Goal: Check status: Check status

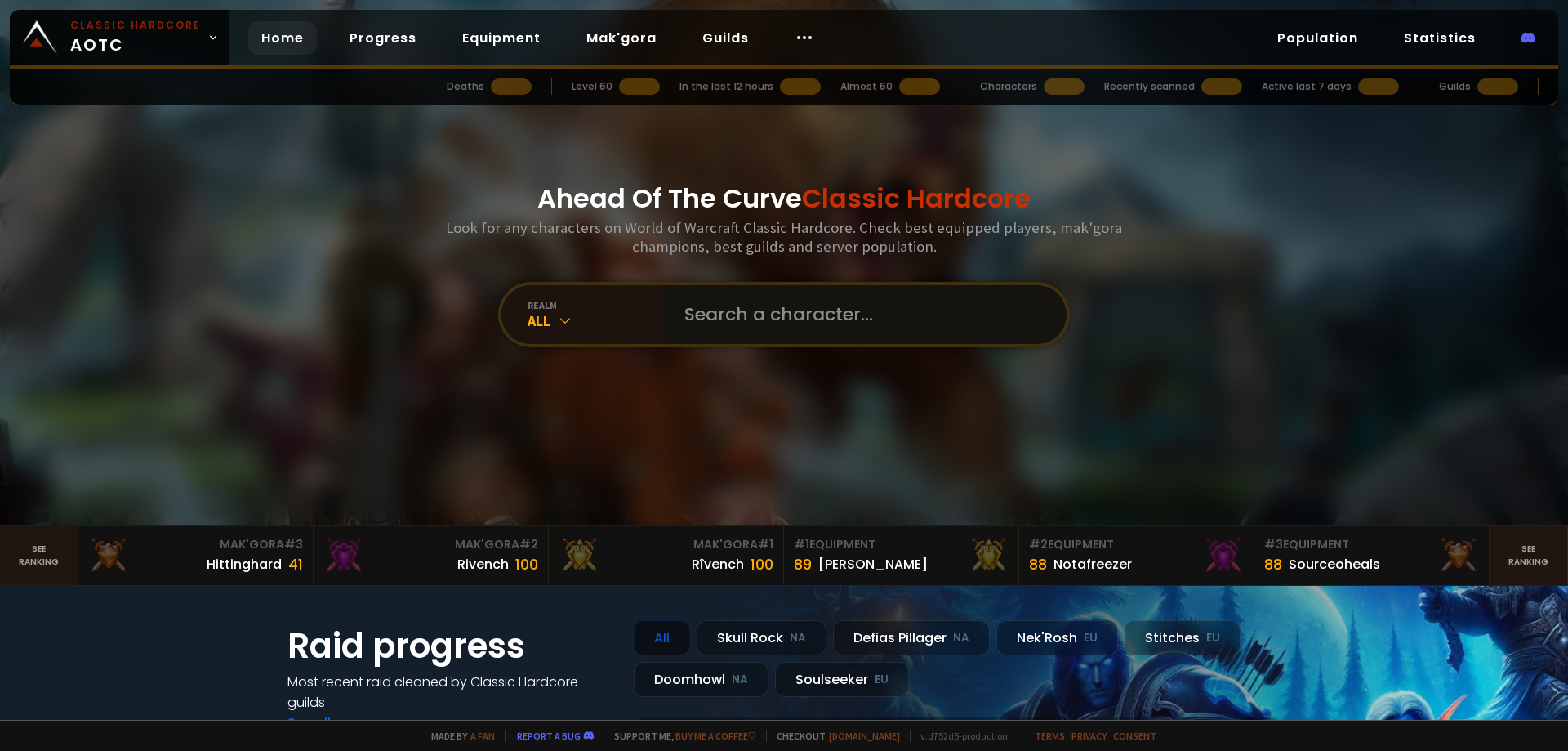
click at [855, 293] on input "text" at bounding box center [860, 315] width 373 height 59
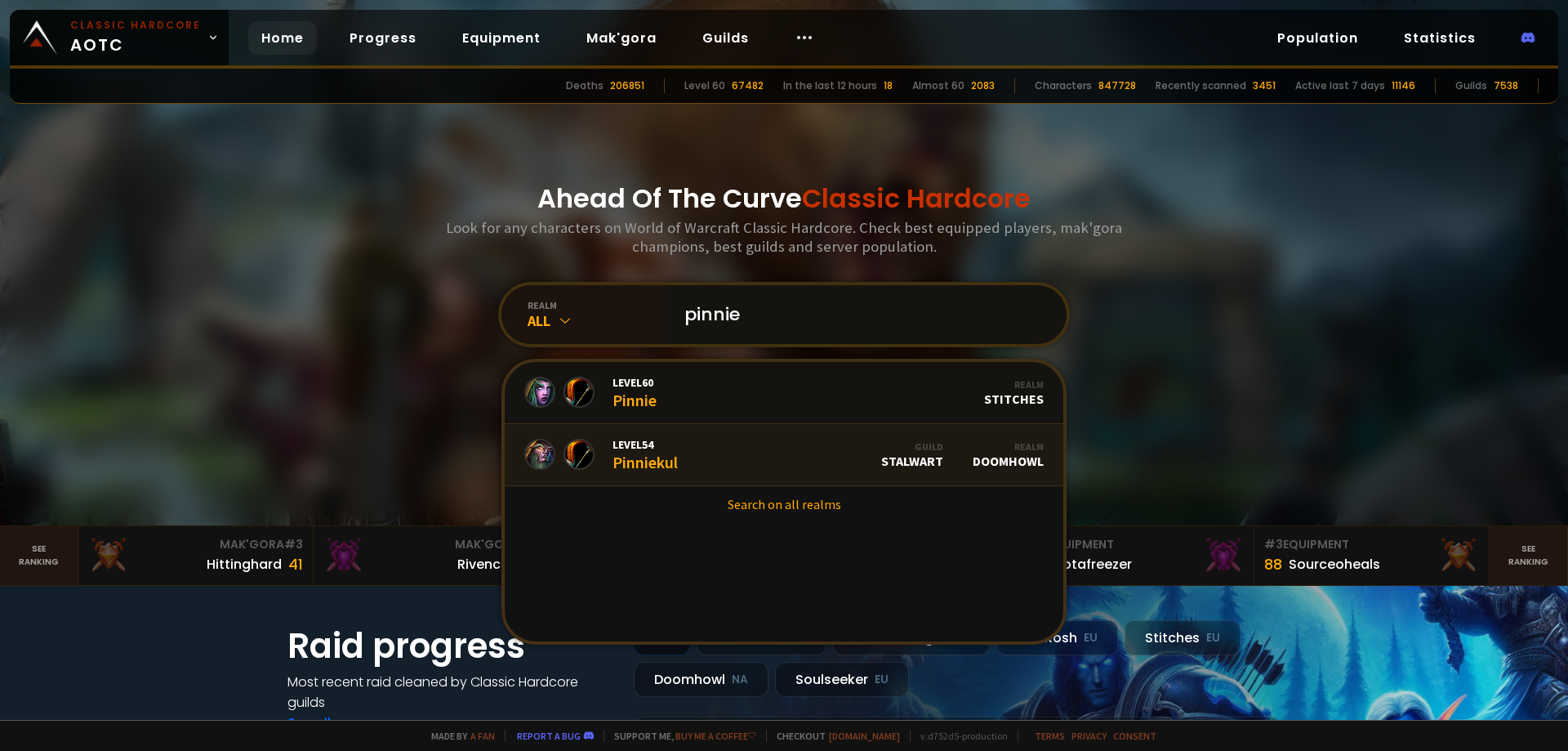
type input "pinnie"
click at [754, 472] on link "Level 54 Pinniekul Guild Stalwart Realm Doomhowl" at bounding box center [784, 455] width 559 height 62
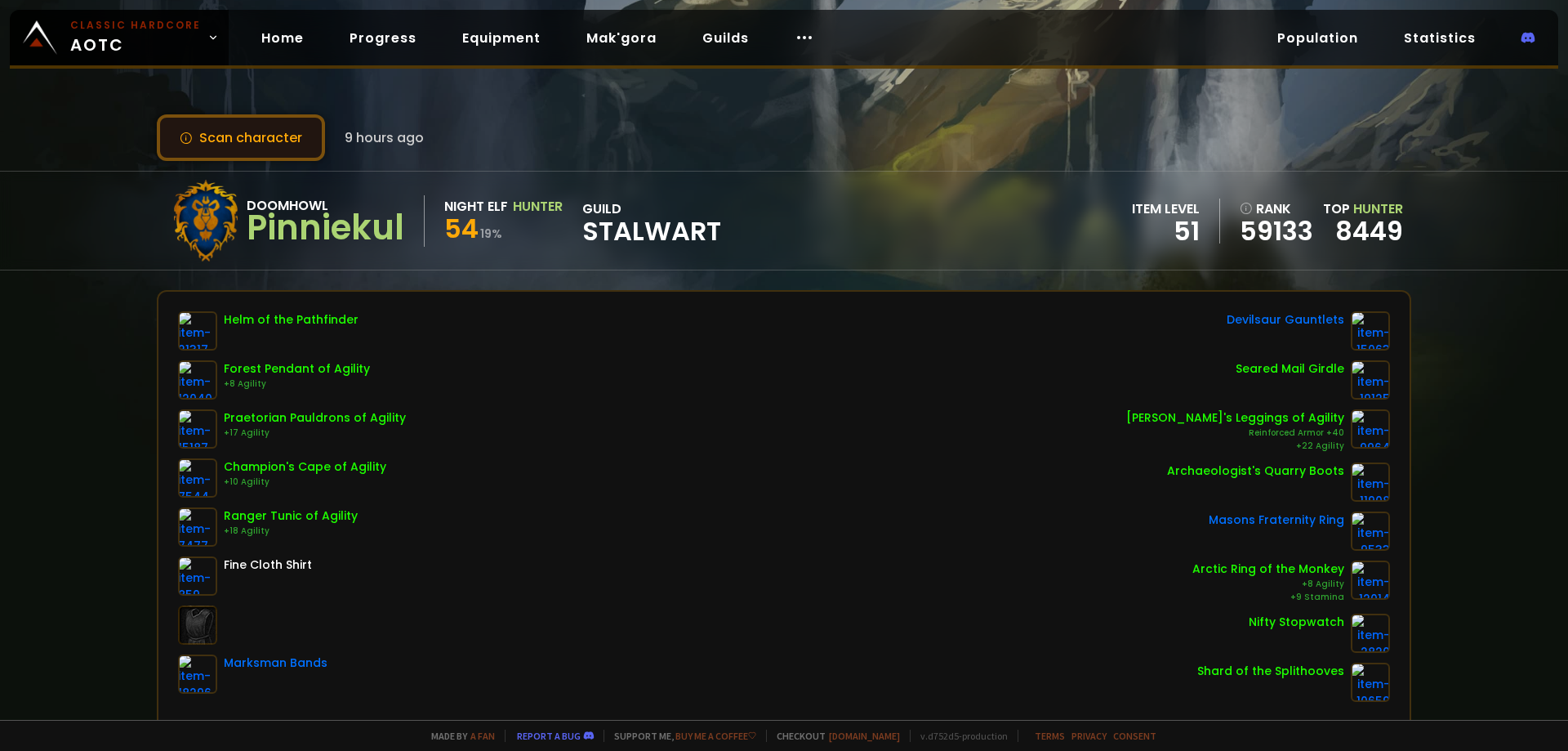
click at [205, 136] on button "Scan character" at bounding box center [241, 137] width 168 height 47
